Goal: Task Accomplishment & Management: Manage account settings

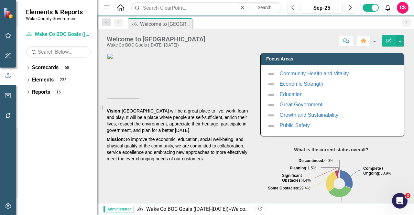
click at [14, 205] on button "button" at bounding box center [8, 207] width 15 height 14
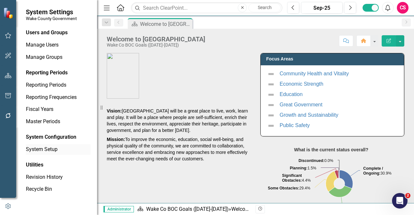
click at [36, 153] on link "System Setup" at bounding box center [58, 149] width 65 height 7
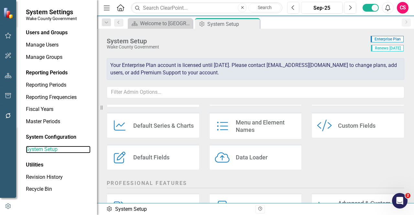
scroll to position [42, 0]
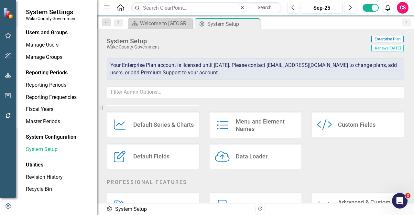
click at [242, 156] on div "Data Loader" at bounding box center [252, 156] width 32 height 7
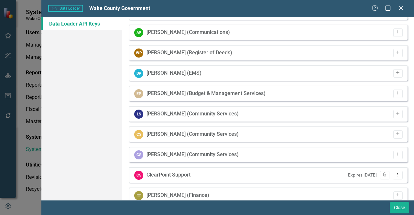
scroll to position [1112, 0]
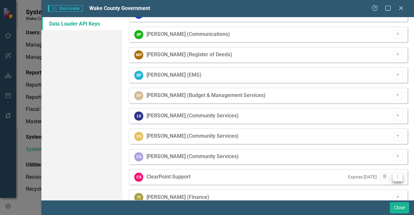
click at [396, 177] on button "Dropdown Menu" at bounding box center [397, 177] width 10 height 9
click at [369, 139] on link "API Key View API Key" at bounding box center [372, 142] width 51 height 12
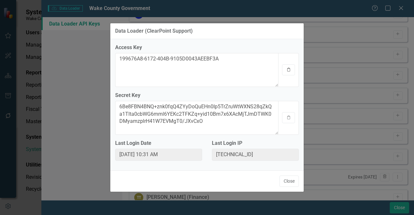
click at [290, 73] on button "Clipboard" at bounding box center [288, 69] width 13 height 11
click at [409, 112] on div "Data Loader (ClearPoint Support) Access Key 199676A8-6172-404B-9105D0043AEEBF3A…" at bounding box center [207, 107] width 414 height 215
click at [287, 118] on icon "Clipboard" at bounding box center [288, 118] width 5 height 4
click at [9, 181] on div "Data Loader (ClearPoint Support) Access Key 199676A8-6172-404B-9105D0043AEEBF3A…" at bounding box center [207, 107] width 414 height 215
click at [290, 177] on button "Close" at bounding box center [288, 181] width 19 height 11
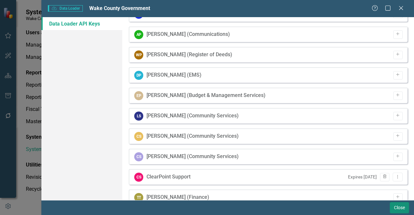
click at [396, 209] on button "Close" at bounding box center [399, 207] width 19 height 11
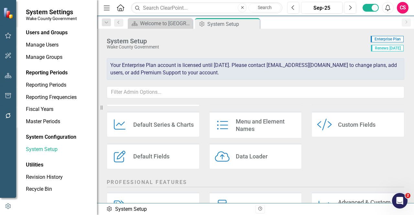
click at [6, 73] on icon "button" at bounding box center [8, 75] width 7 height 5
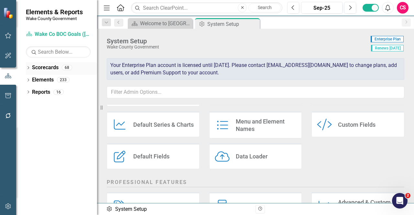
click at [35, 66] on link "Scorecards" at bounding box center [45, 67] width 27 height 7
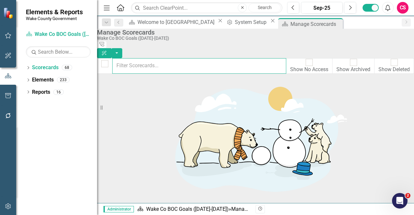
click at [156, 60] on input "text" at bounding box center [199, 66] width 174 height 16
type input "regi"
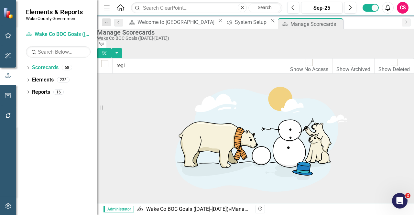
click at [332, 58] on div "Show Archived" at bounding box center [353, 66] width 42 height 16
click at [290, 66] on div "Show No Access" at bounding box center [309, 69] width 38 height 7
click at [304, 61] on input "Show No Access" at bounding box center [309, 62] width 10 height 10
checkbox input "true"
click at [340, 66] on div "Show Archived" at bounding box center [353, 69] width 34 height 7
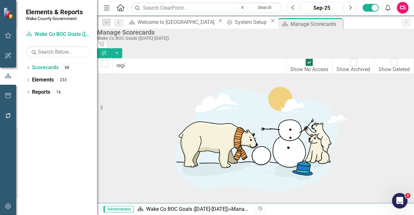
click at [348, 59] on input "Show Archived" at bounding box center [353, 62] width 10 height 10
checkbox input "true"
click at [378, 66] on div "Show Deleted" at bounding box center [393, 69] width 31 height 7
click at [389, 58] on input "Show Deleted" at bounding box center [394, 62] width 10 height 10
click at [378, 66] on div "Show Deleted" at bounding box center [393, 69] width 31 height 7
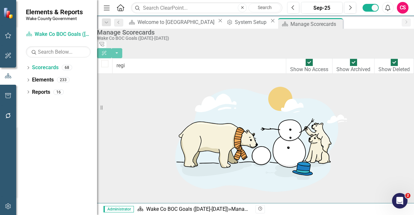
click at [389, 58] on input "Show Deleted" at bounding box center [394, 62] width 10 height 10
checkbox input "false"
click at [349, 66] on div "Show Archived" at bounding box center [353, 69] width 34 height 7
click at [349, 59] on input "Show Archived" at bounding box center [353, 62] width 10 height 10
checkbox input "false"
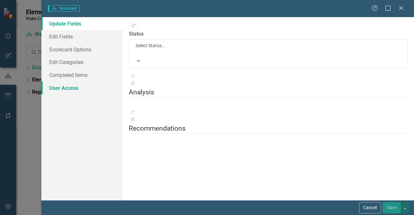
click at [68, 91] on link "User Access" at bounding box center [81, 87] width 81 height 13
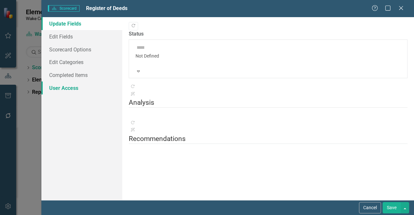
click at [68, 91] on link "User Access" at bounding box center [81, 87] width 81 height 13
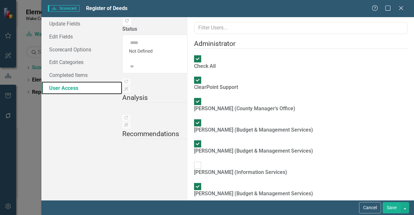
checkbox input "false"
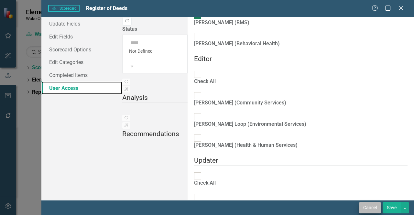
scroll to position [316, 0]
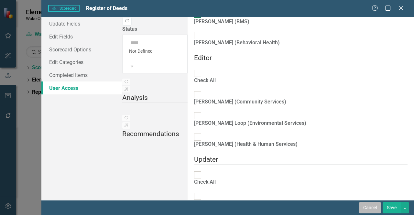
click at [364, 212] on button "Cancel" at bounding box center [370, 207] width 22 height 11
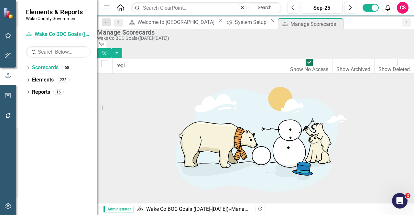
click at [392, 147] on div "Looks like you don't have any Scorecards set up yet. Why don't you add a Scorec…" at bounding box center [255, 171] width 317 height 194
click at [8, 208] on icon "button" at bounding box center [8, 206] width 7 height 5
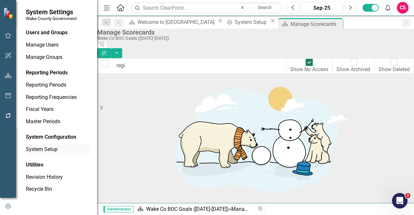
click at [46, 153] on link "System Setup" at bounding box center [58, 149] width 65 height 7
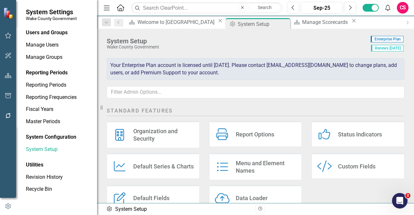
click at [321, 170] on icon "Custom Style" at bounding box center [324, 166] width 15 height 12
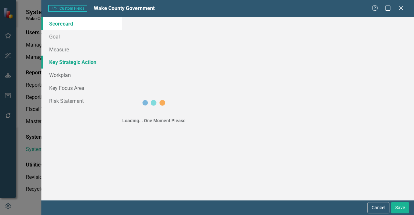
click at [80, 65] on link "Key Strategic Action" at bounding box center [81, 62] width 81 height 13
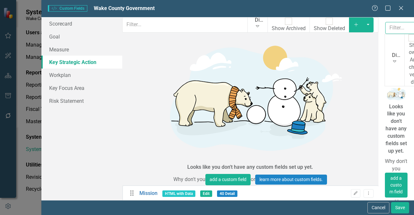
click at [385, 28] on input "text" at bounding box center [409, 28] width 48 height 12
type input "fy"
click at [392, 191] on div "Custom fields are one of the most powerful features of ClearPoint. With custom …" at bounding box center [396, 108] width 36 height 183
click at [377, 206] on button "Cancel" at bounding box center [378, 207] width 22 height 11
